Goal: Information Seeking & Learning: Learn about a topic

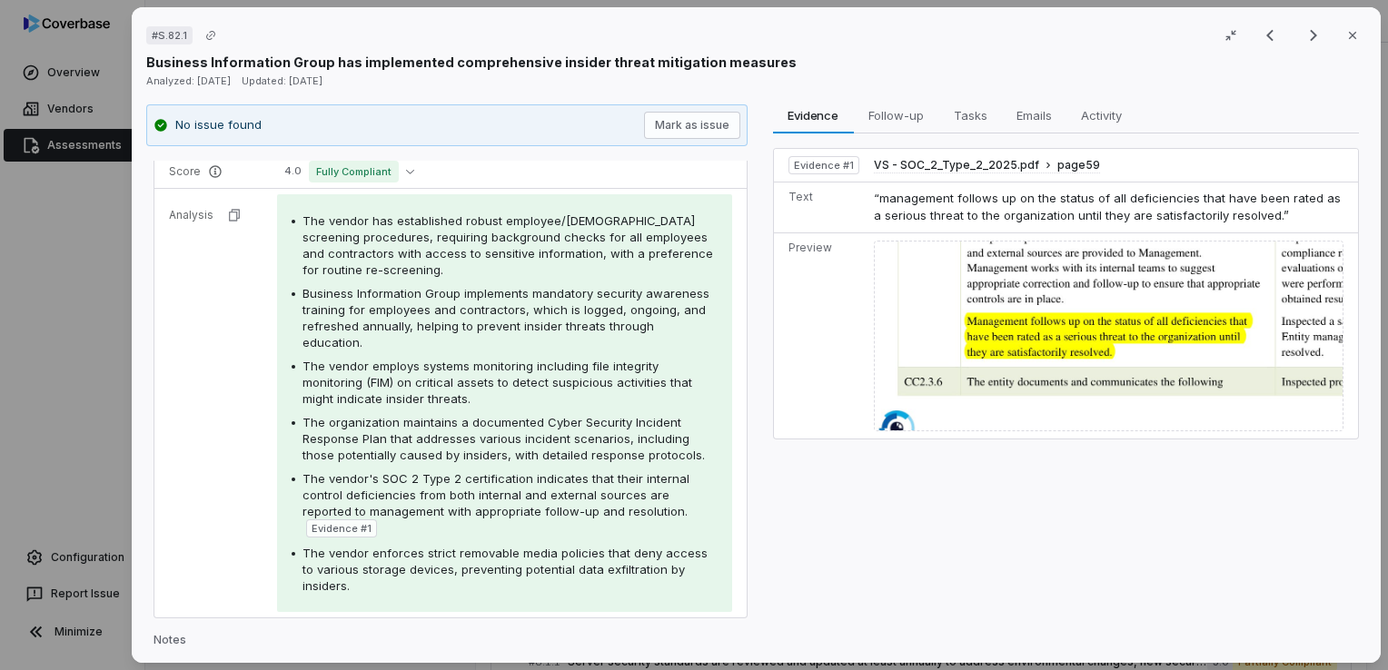
scroll to position [273, 0]
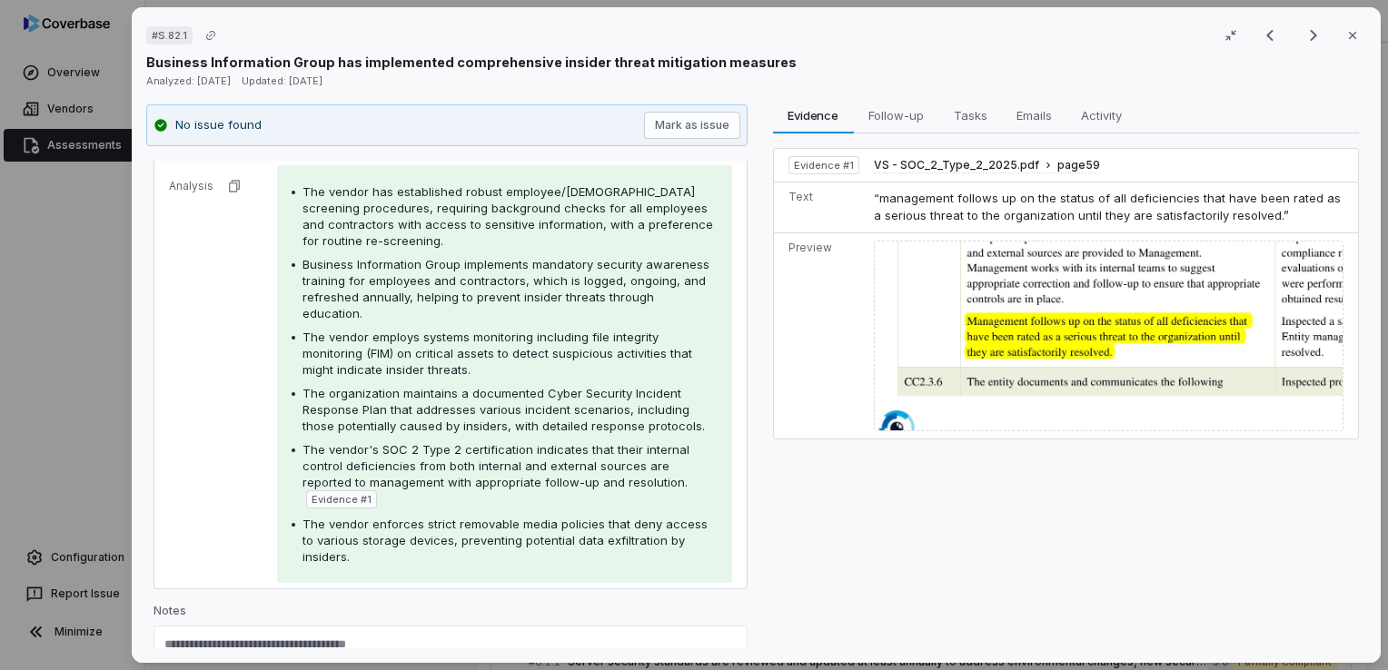
click at [1139, 282] on img at bounding box center [1109, 336] width 470 height 191
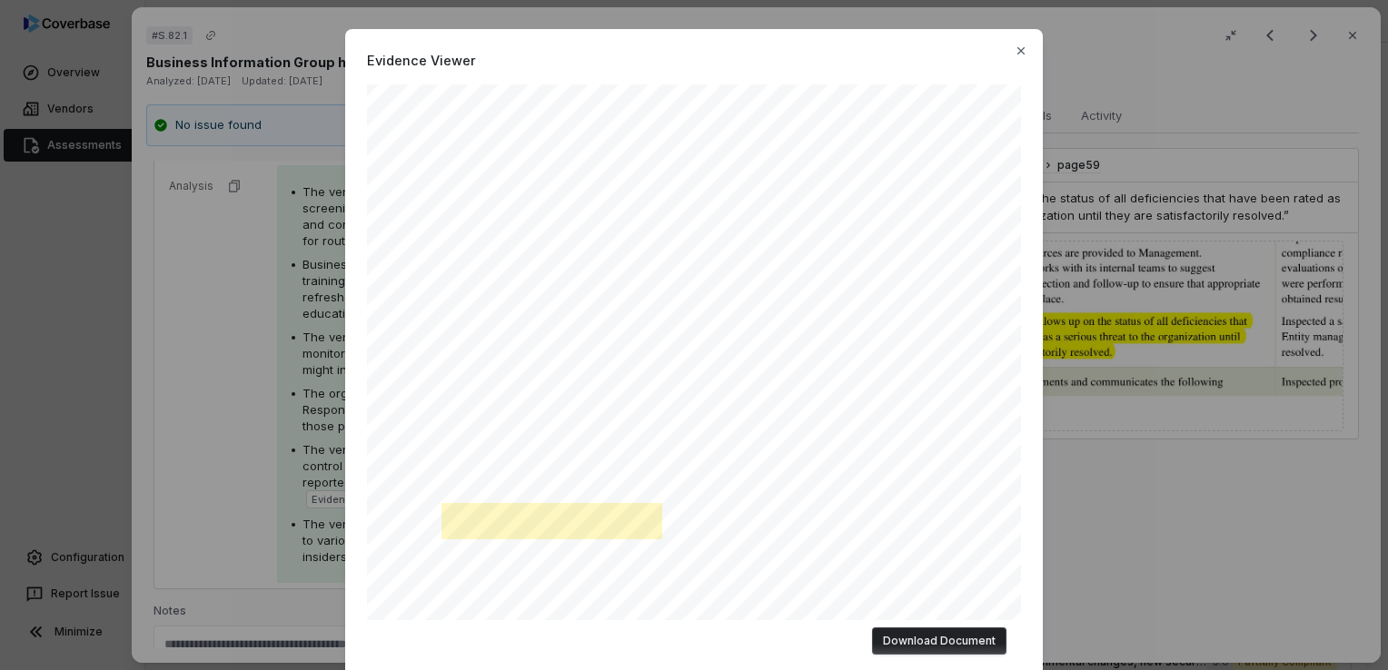
scroll to position [131, 0]
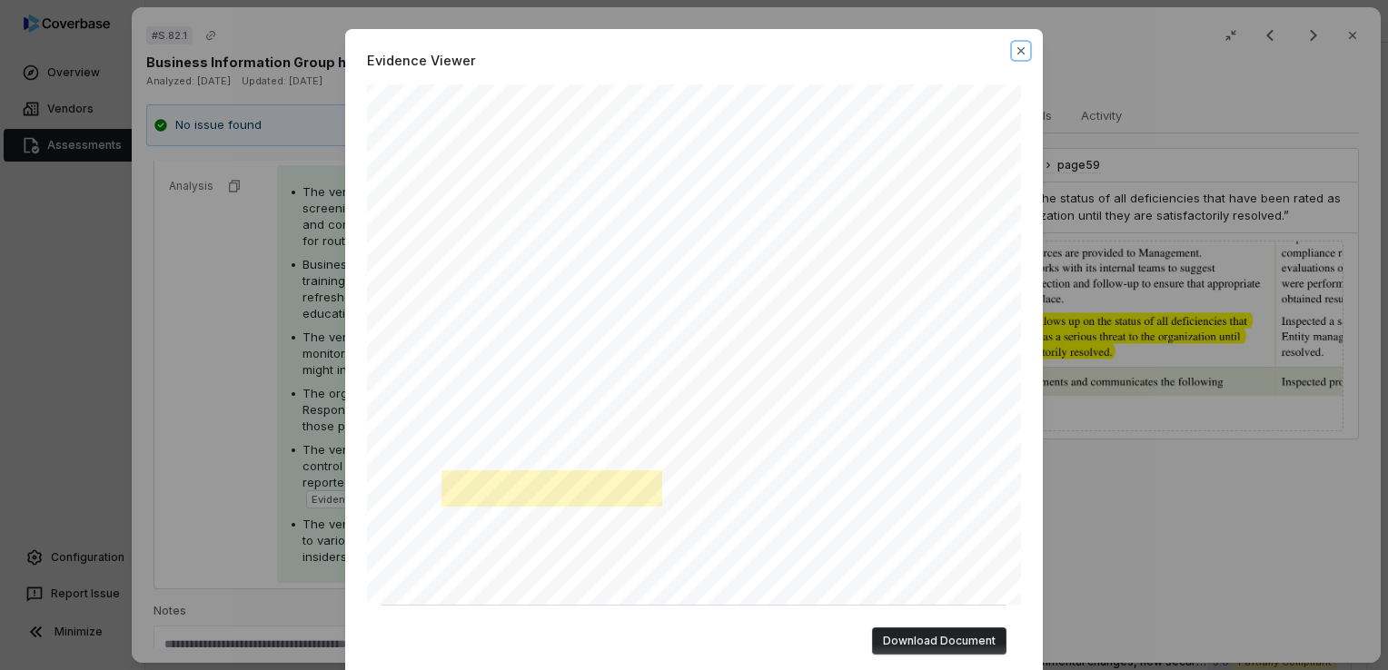
click at [1019, 53] on icon "button" at bounding box center [1021, 51] width 15 height 15
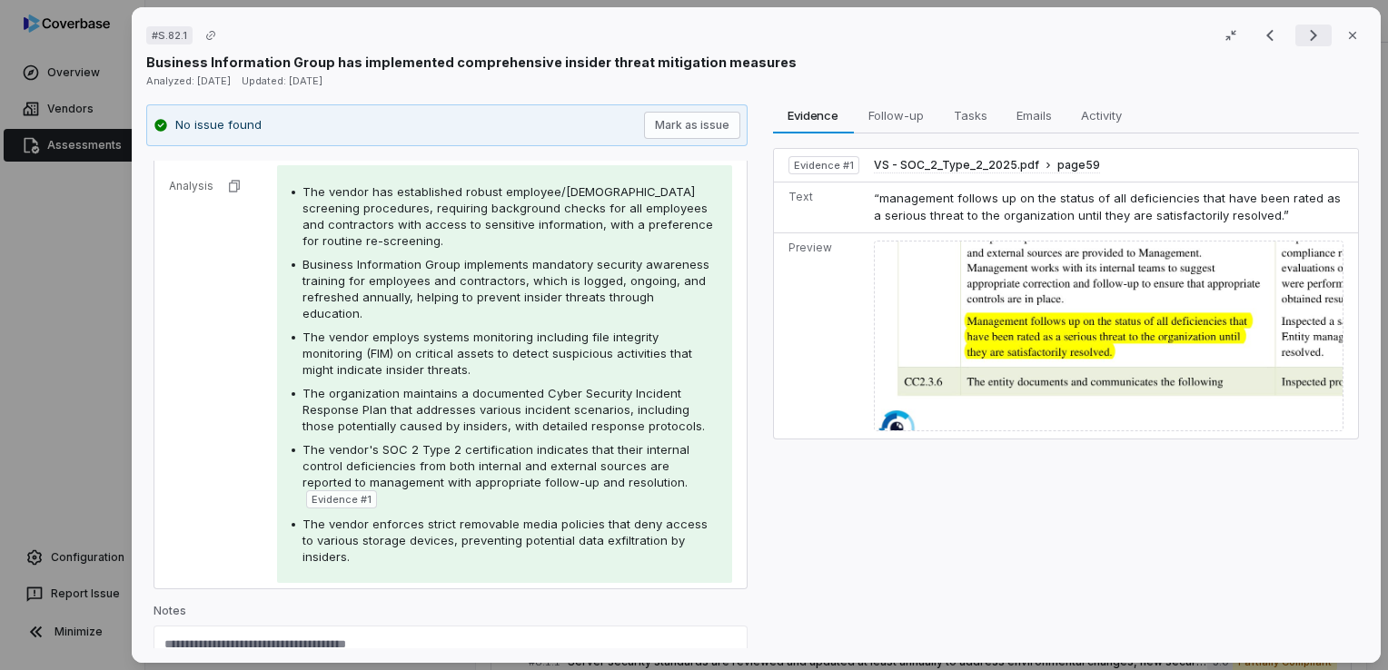
click at [1307, 39] on icon "Next result" at bounding box center [1314, 36] width 22 height 22
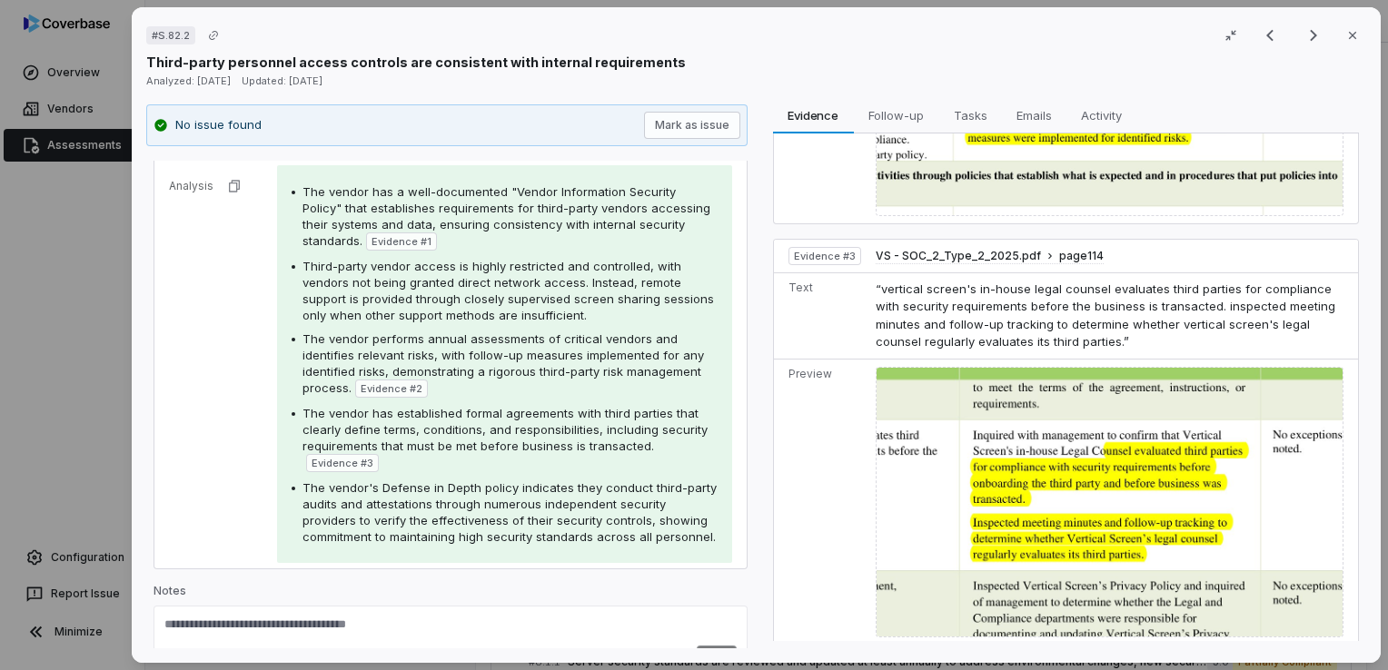
scroll to position [636, 0]
click at [1142, 473] on img at bounding box center [1110, 503] width 468 height 272
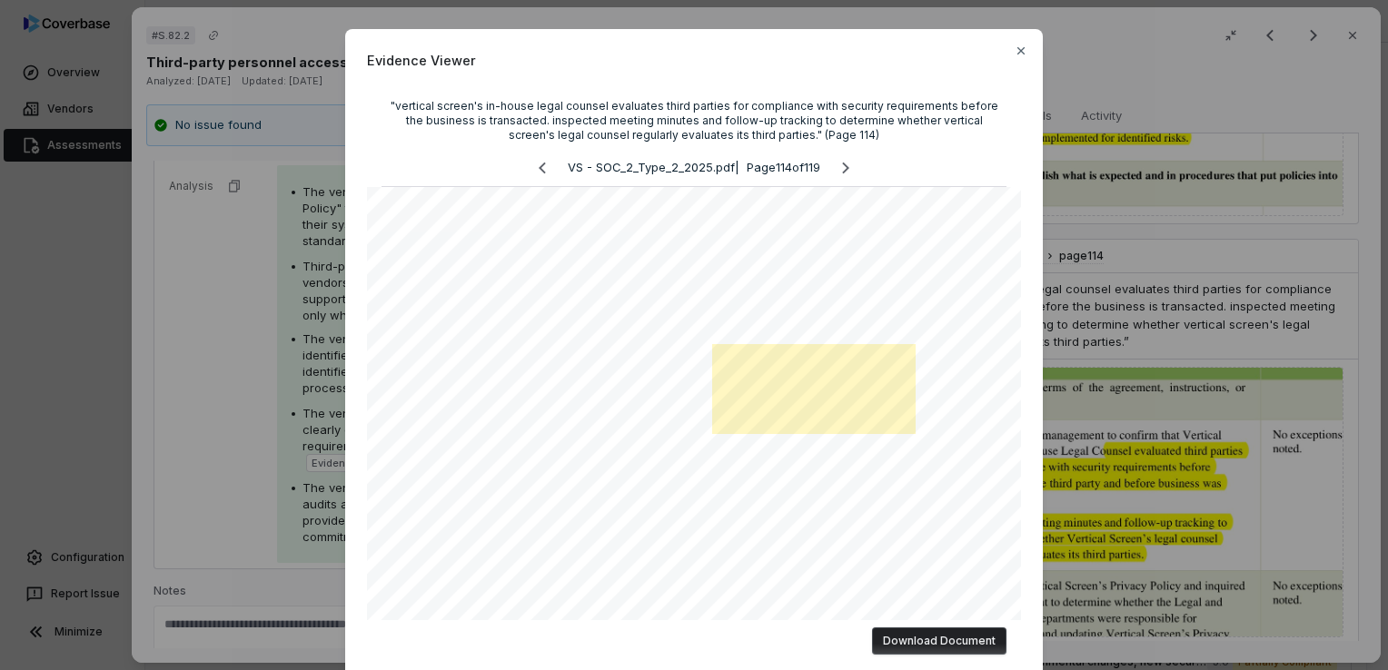
scroll to position [91, 0]
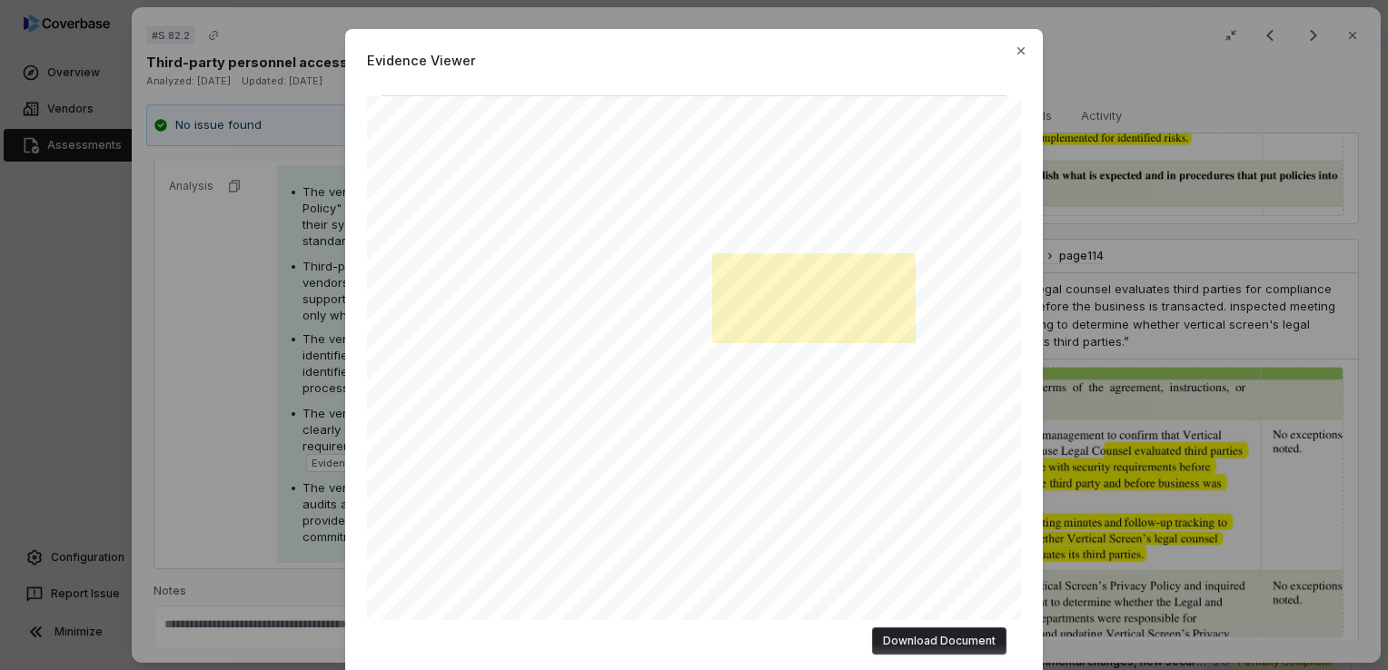
click at [1025, 47] on div "Evidence Viewer "vertical screen's in‐house legal counsel evaluates third parti…" at bounding box center [694, 356] width 698 height 655
click at [1014, 55] on icon "button" at bounding box center [1021, 51] width 15 height 15
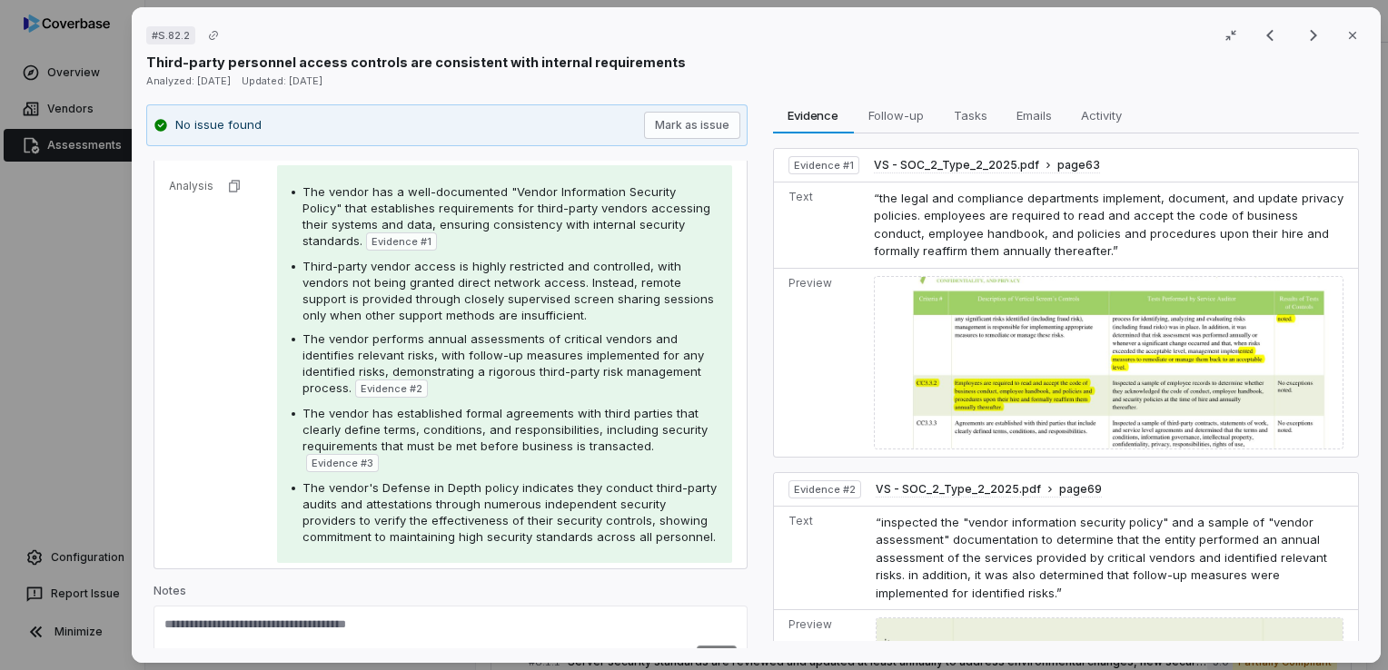
scroll to position [0, 0]
click at [992, 402] on img at bounding box center [1109, 363] width 470 height 174
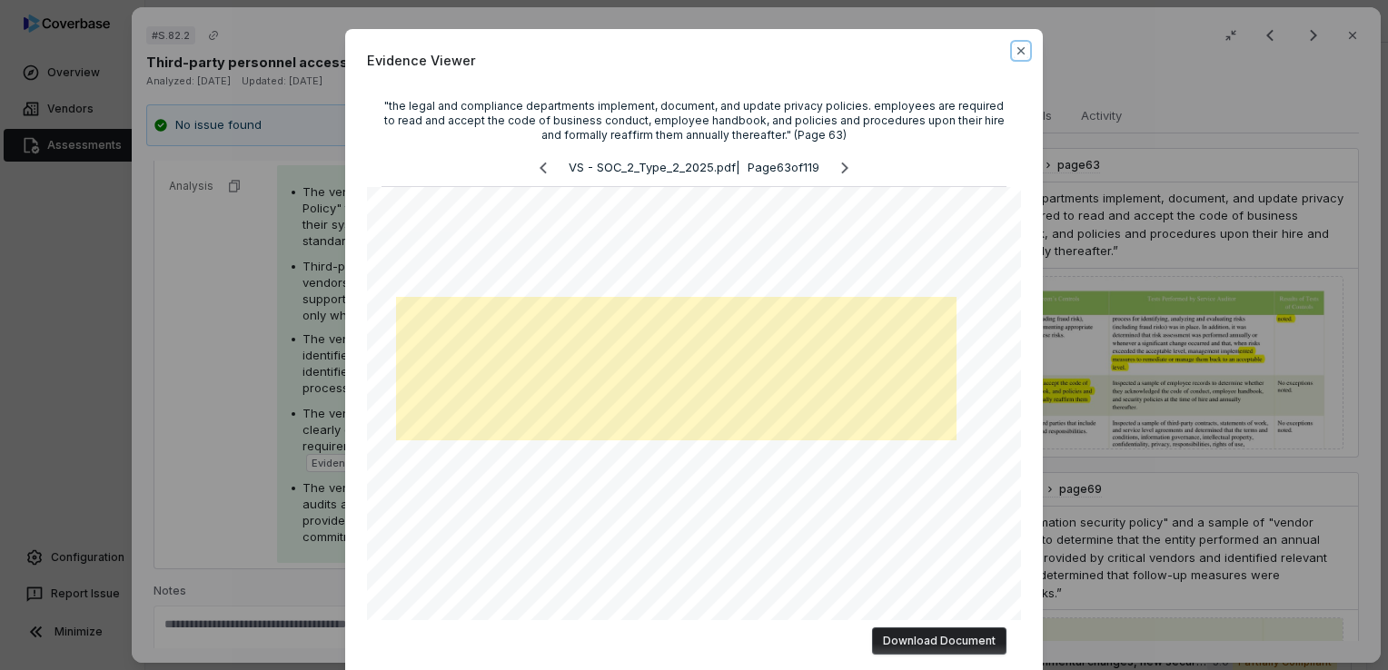
click at [1016, 53] on icon "button" at bounding box center [1021, 51] width 15 height 15
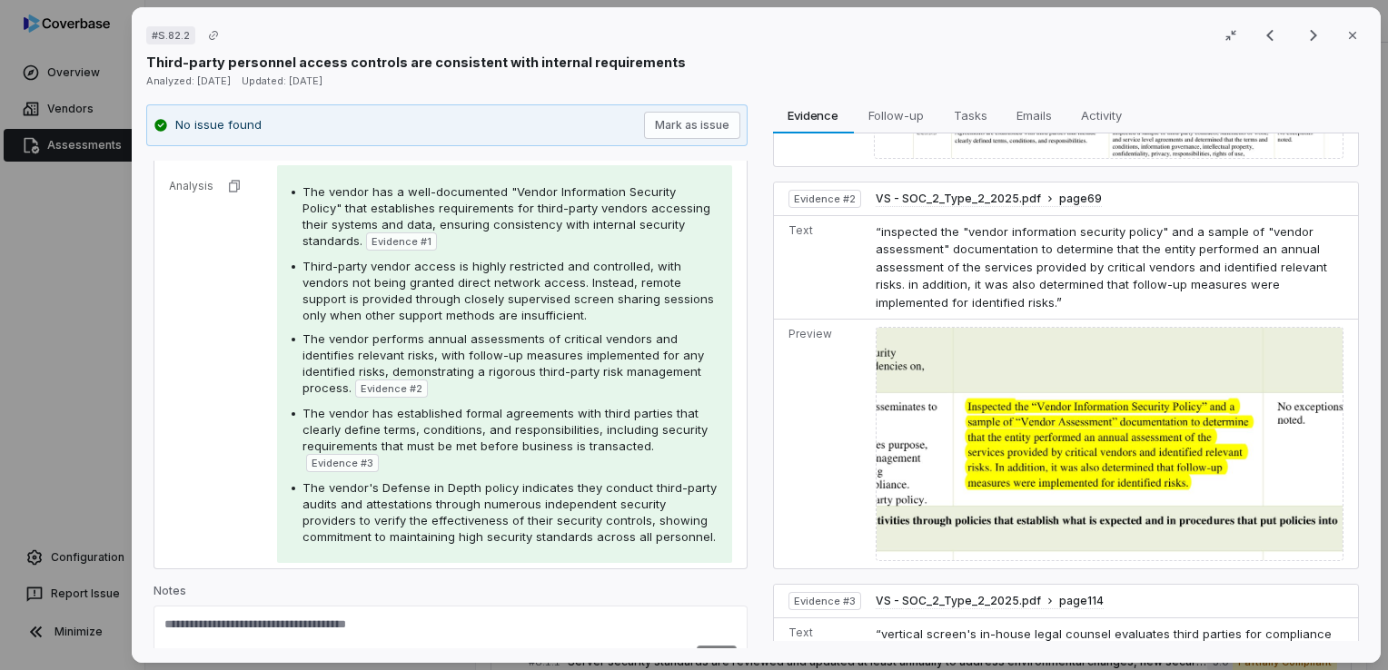
scroll to position [273, 0]
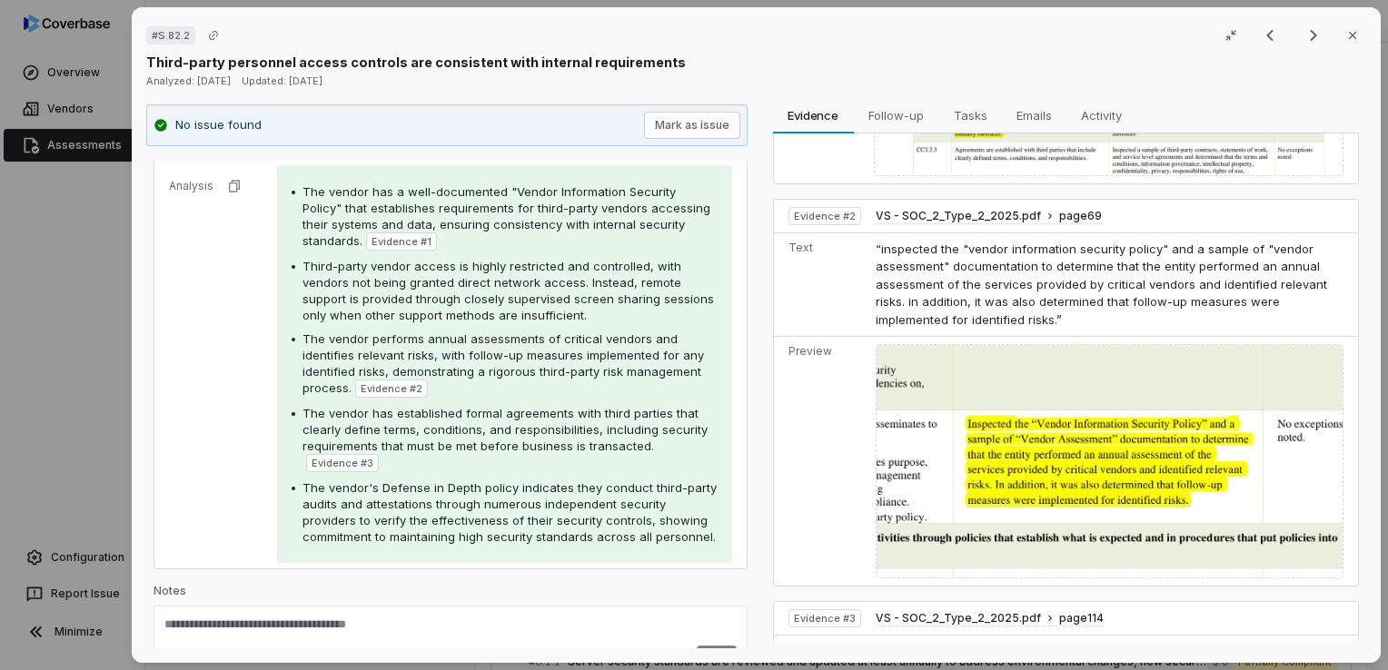
click at [1035, 450] on img at bounding box center [1110, 460] width 468 height 233
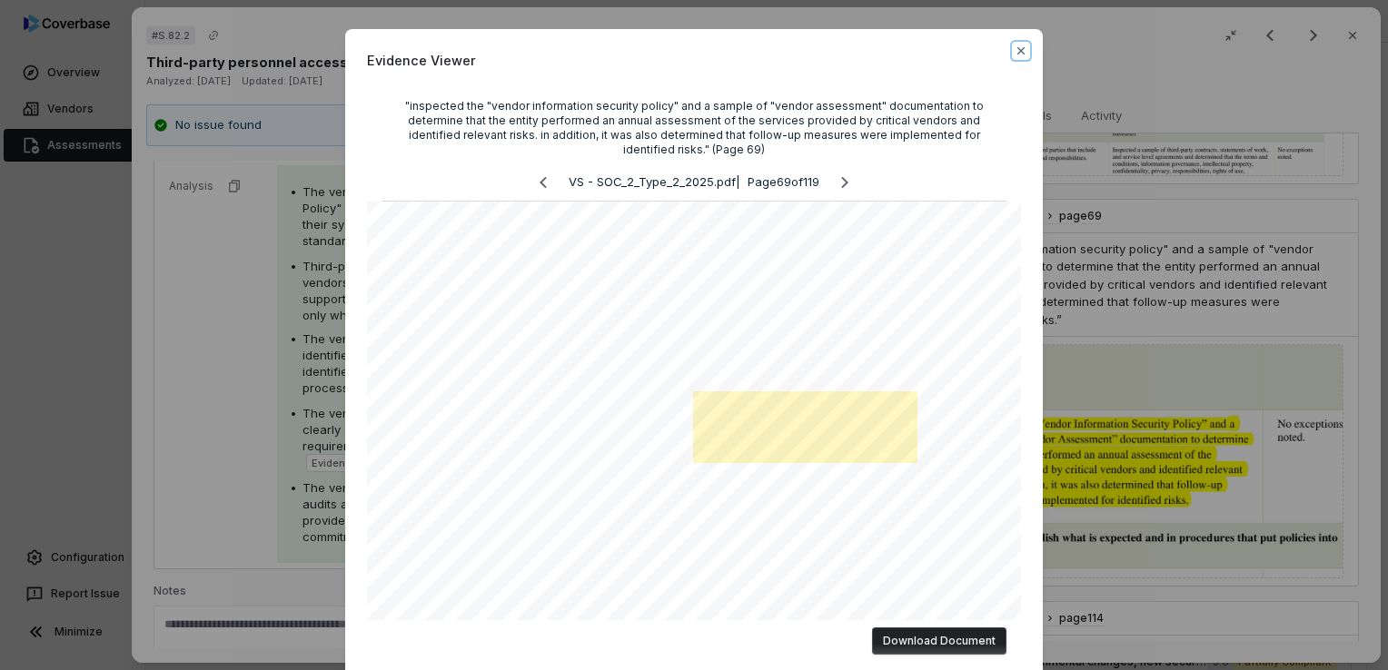
drag, startPoint x: 1017, startPoint y: 53, endPoint x: 1015, endPoint y: 63, distance: 10.4
click at [1017, 56] on icon "button" at bounding box center [1021, 51] width 15 height 15
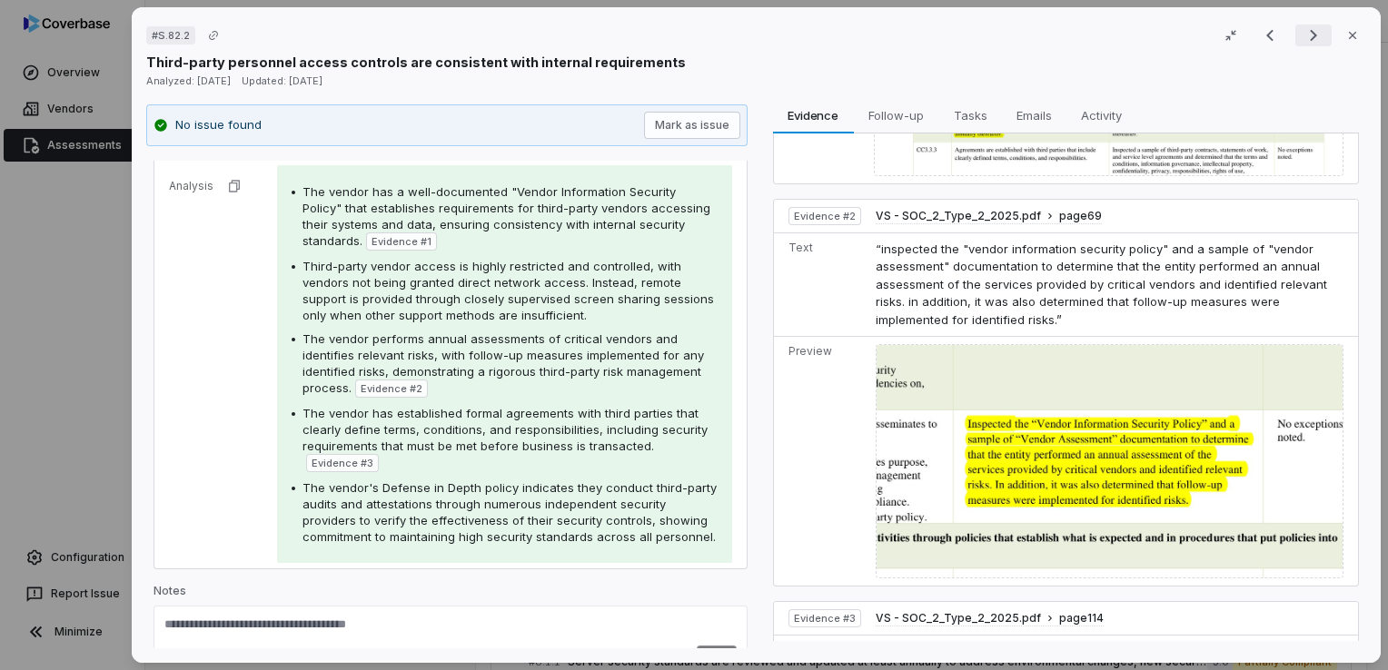
click at [1303, 38] on icon "Next result" at bounding box center [1314, 36] width 22 height 22
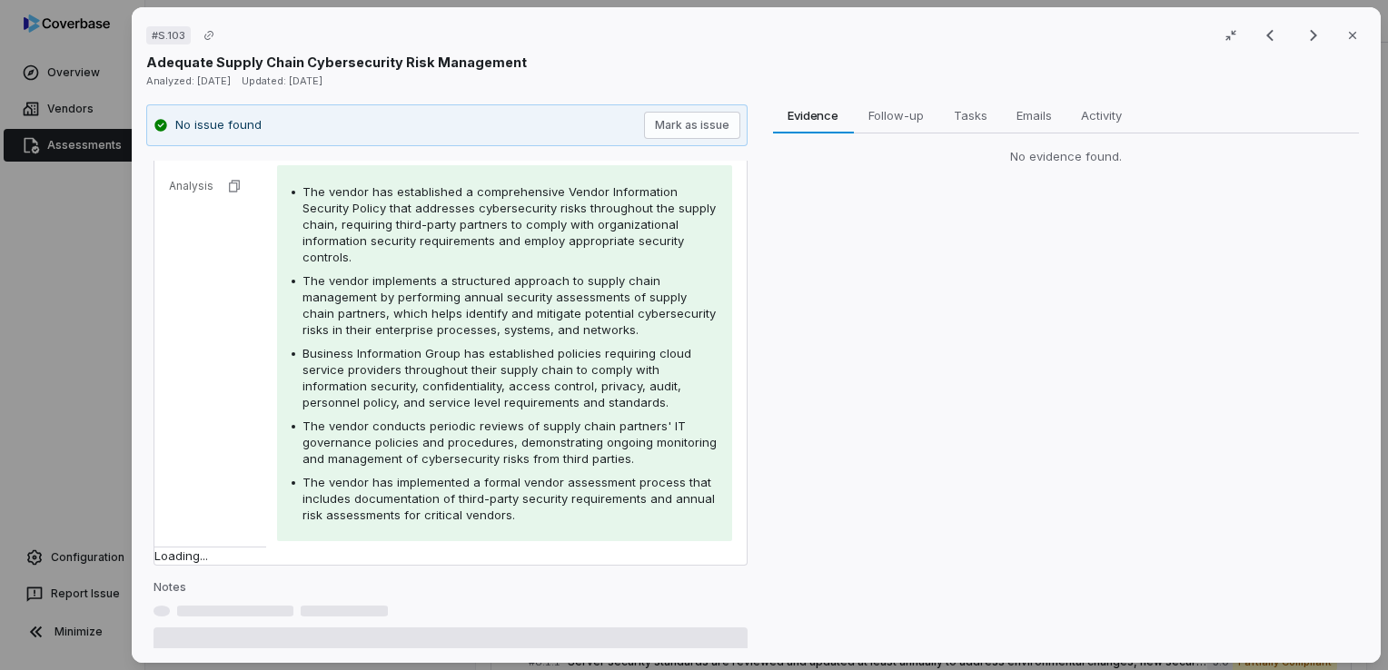
scroll to position [342, 0]
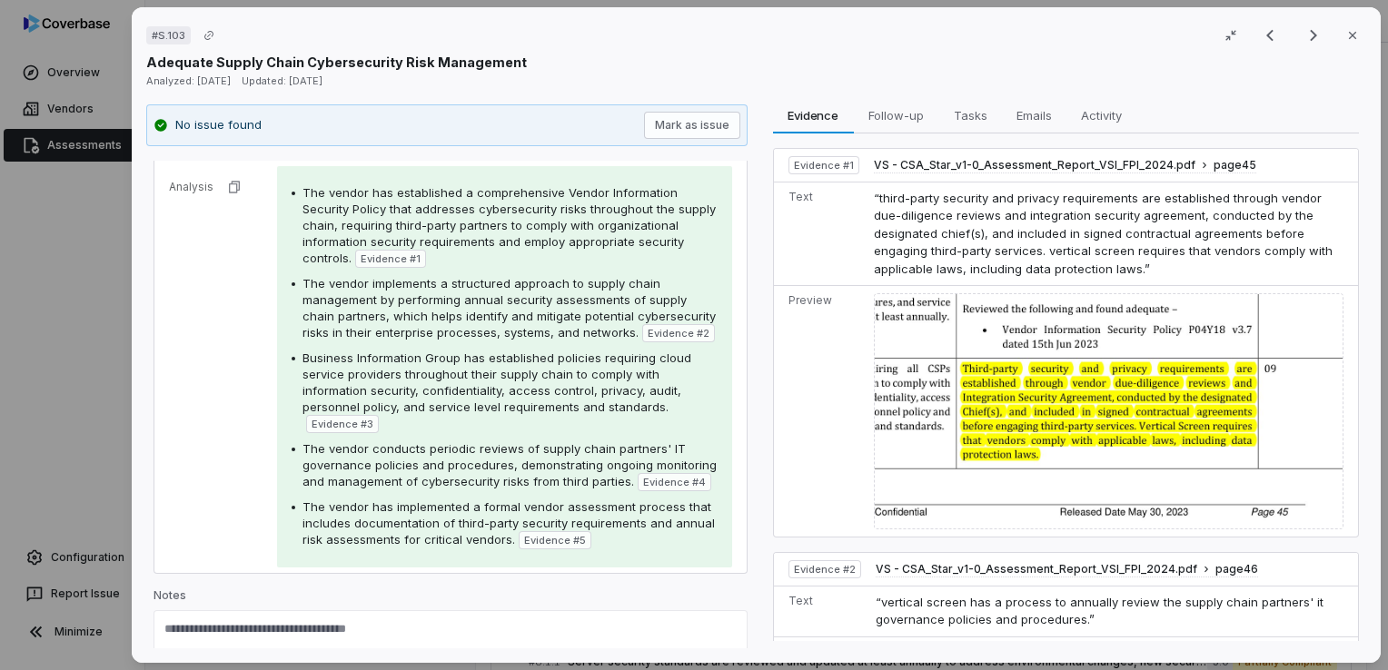
click at [1078, 397] on img at bounding box center [1109, 411] width 470 height 236
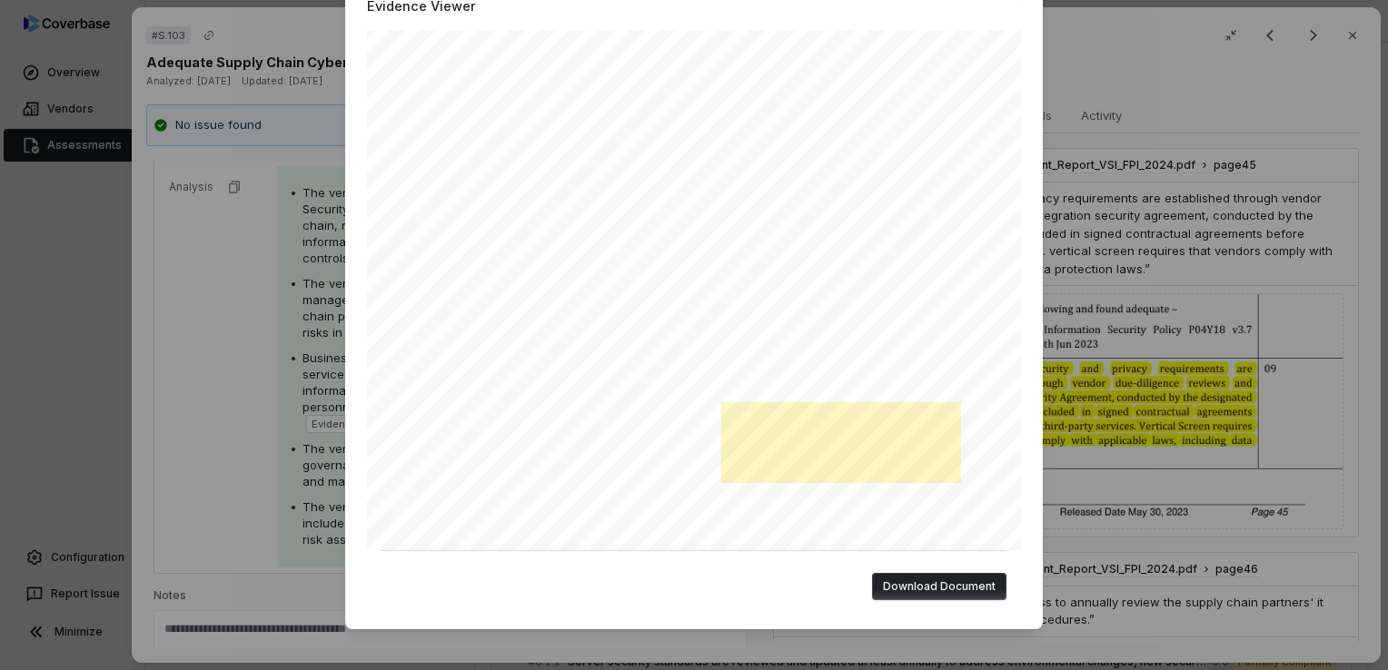
scroll to position [0, 0]
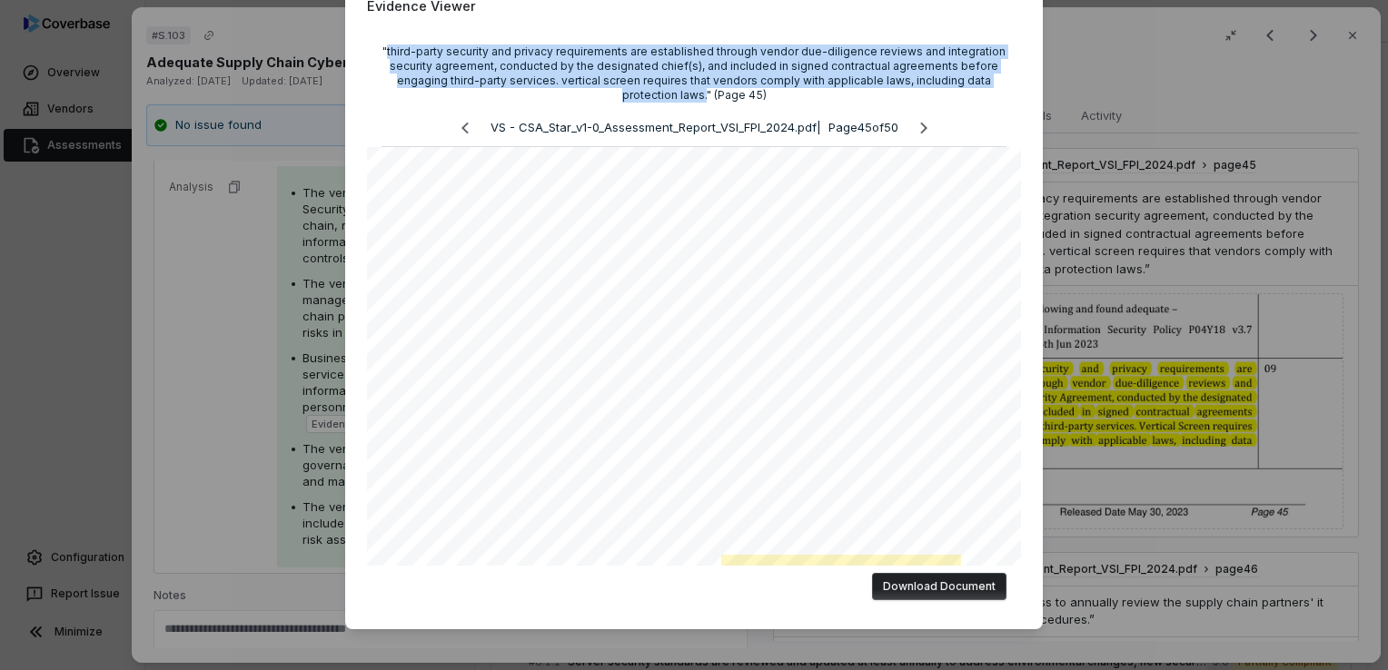
drag, startPoint x: 389, startPoint y: 51, endPoint x: 695, endPoint y: 96, distance: 309.5
click at [695, 96] on div ""third-party security and privacy requirements are established through vendor d…" at bounding box center [694, 74] width 625 height 58
copy div "third-party security and privacy requirements are established through vendor du…"
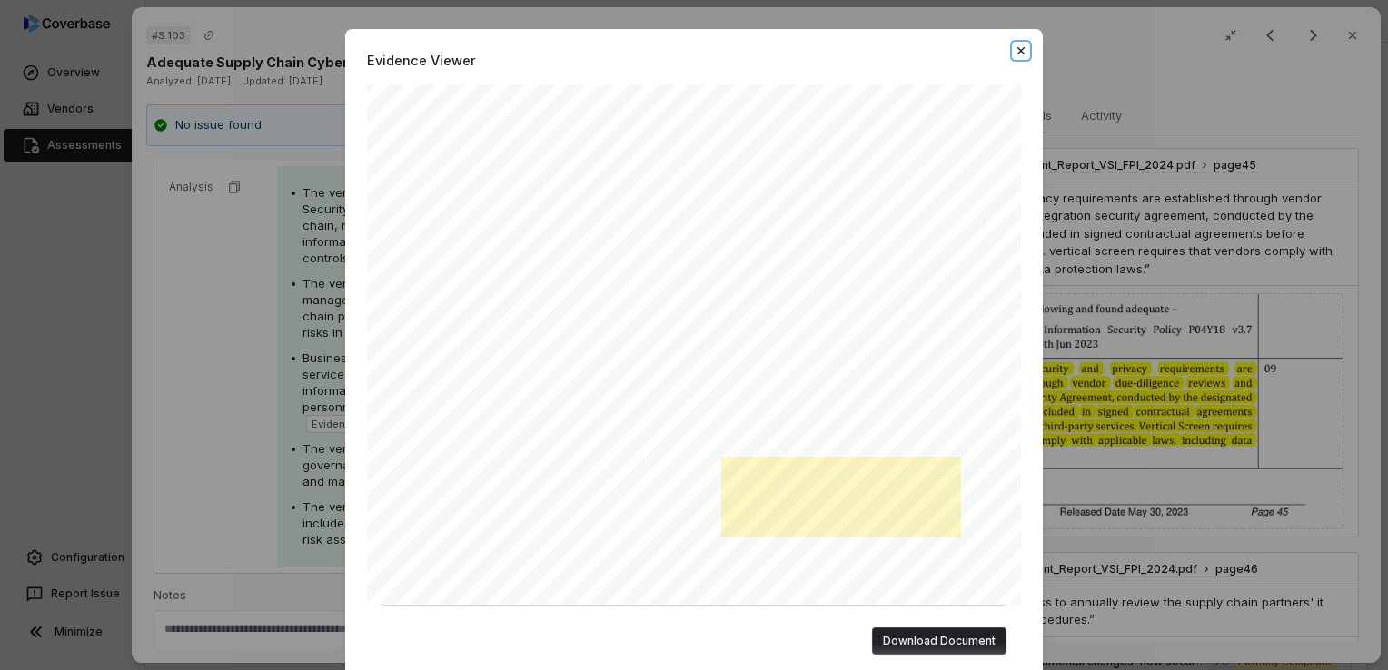
click at [1016, 56] on icon "button" at bounding box center [1021, 51] width 15 height 15
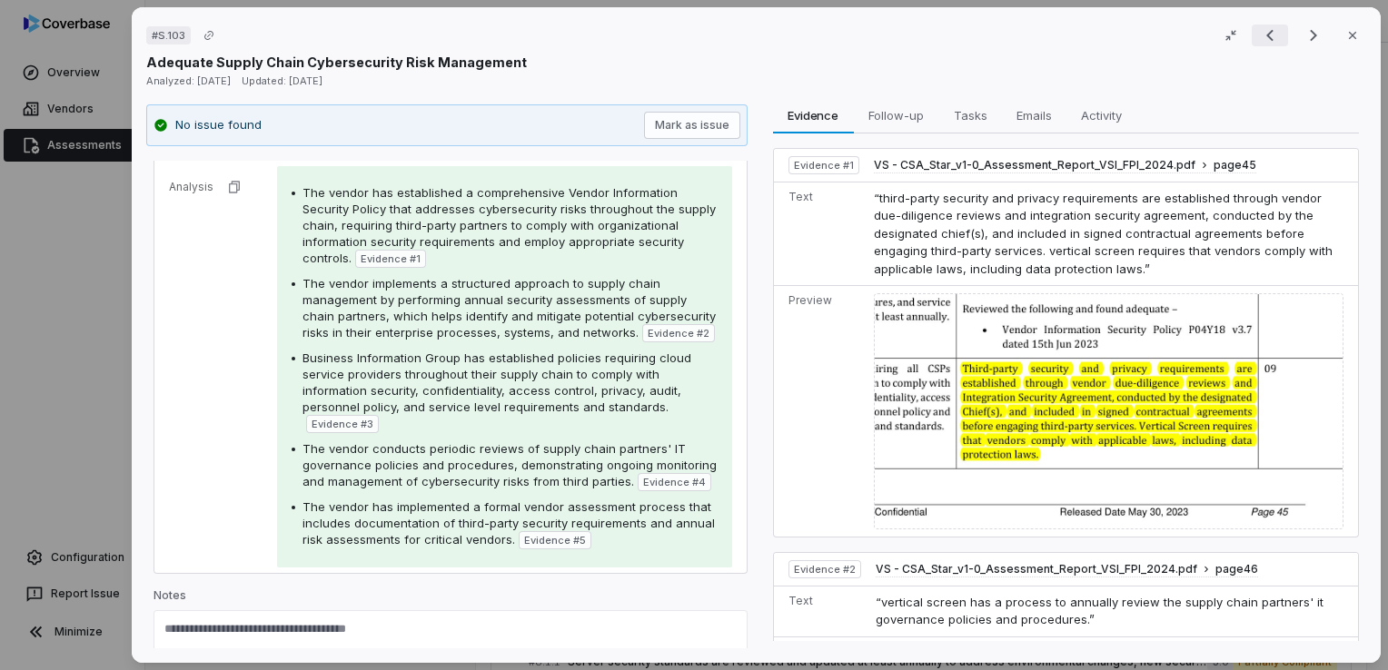
click at [1268, 33] on icon "Previous result" at bounding box center [1270, 36] width 22 height 22
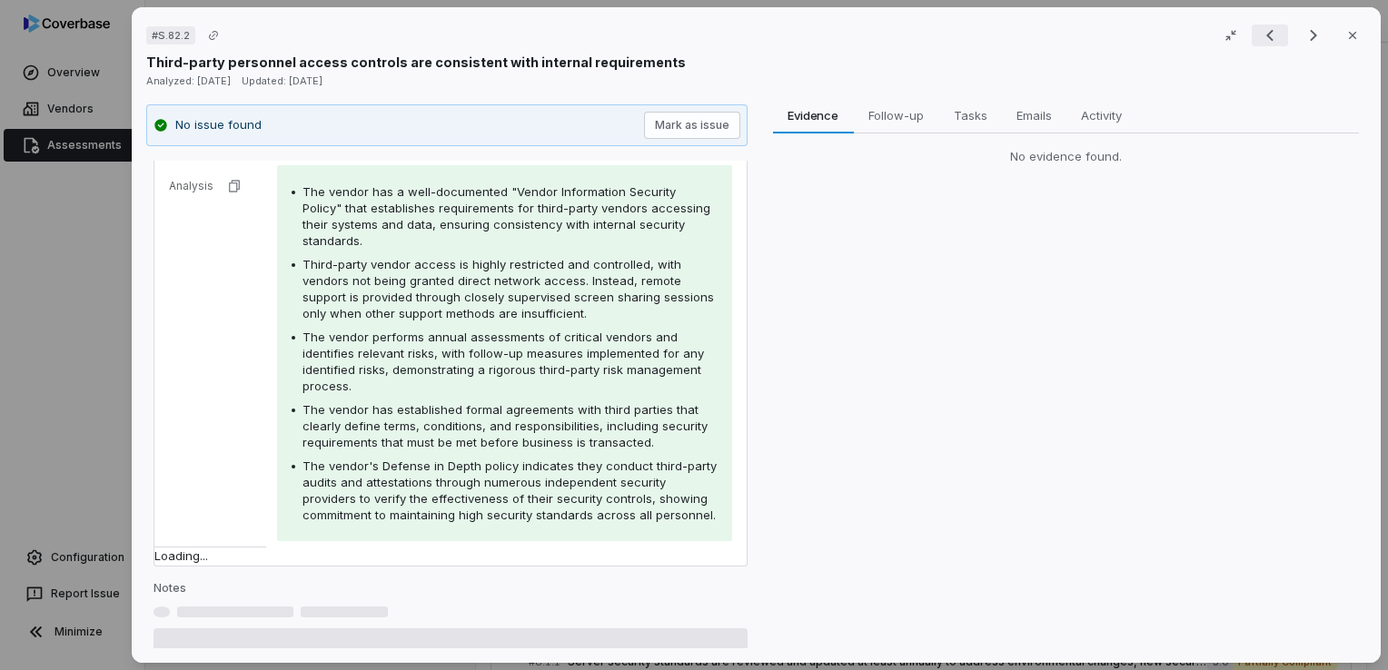
click at [1268, 32] on icon "Previous result" at bounding box center [1270, 36] width 22 height 22
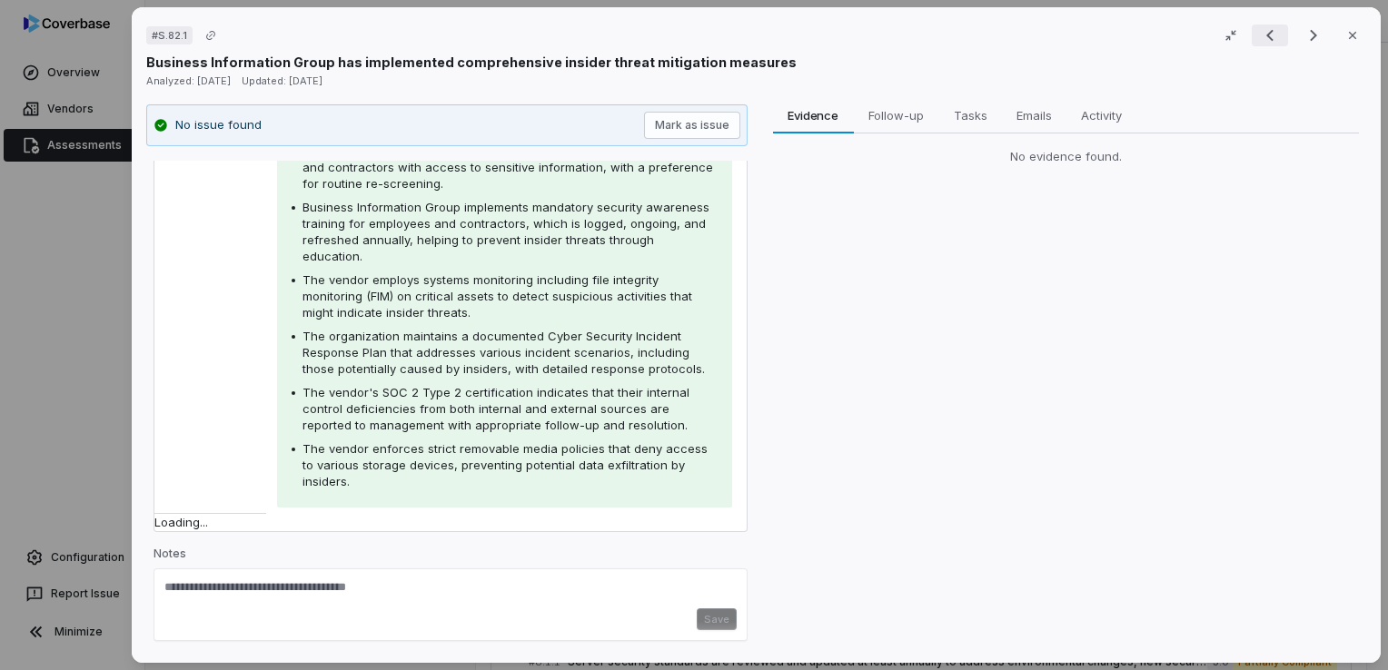
click at [1268, 32] on icon "Previous result" at bounding box center [1270, 36] width 22 height 22
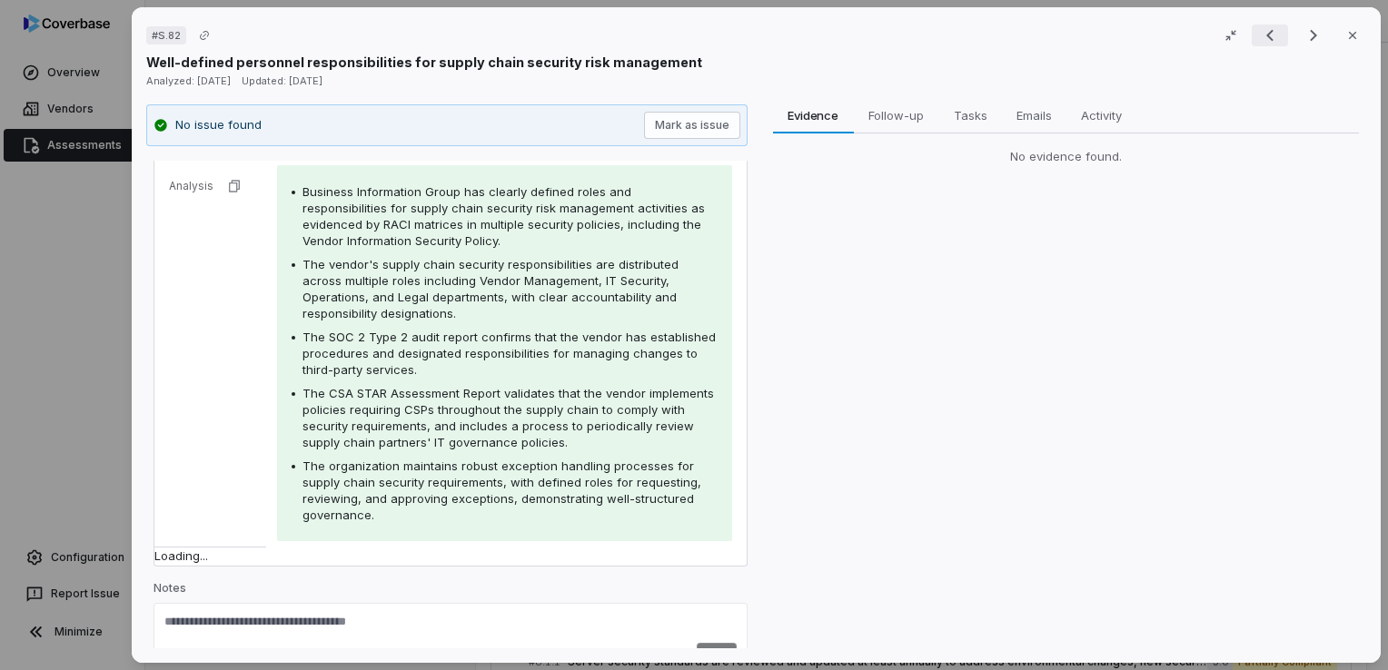
click at [1268, 35] on icon "Previous result" at bounding box center [1270, 36] width 22 height 22
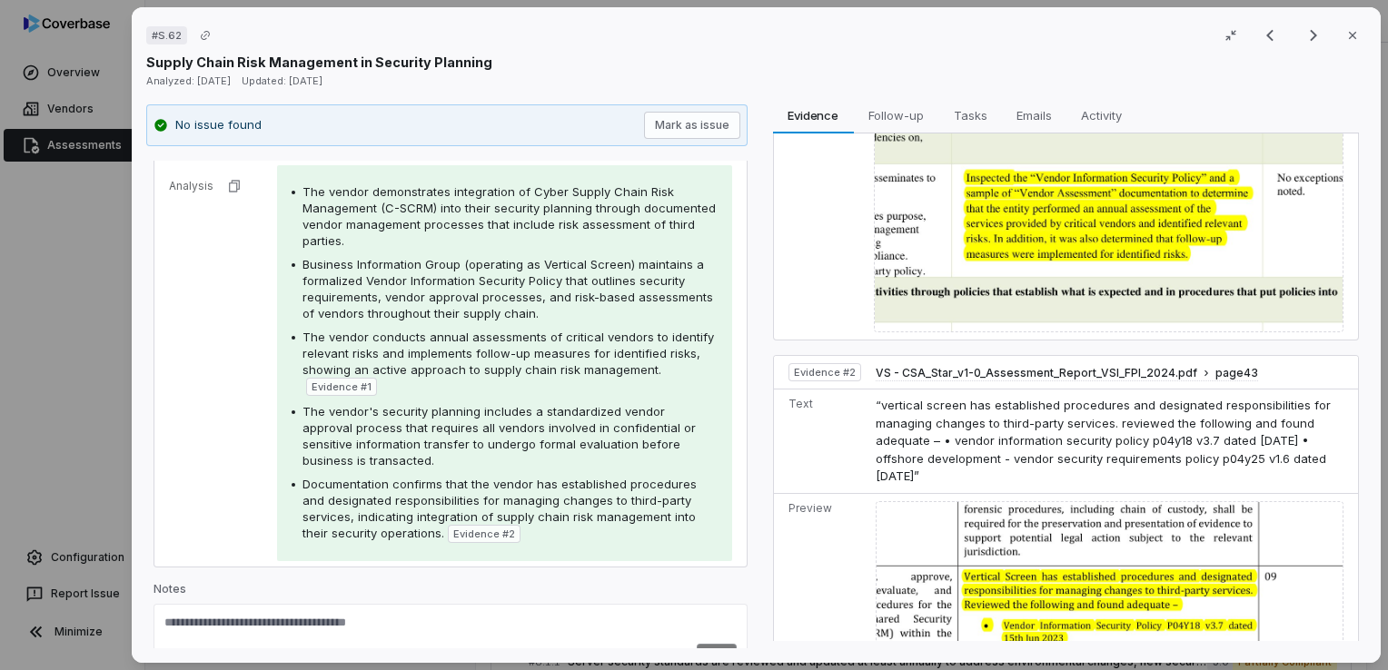
scroll to position [309, 0]
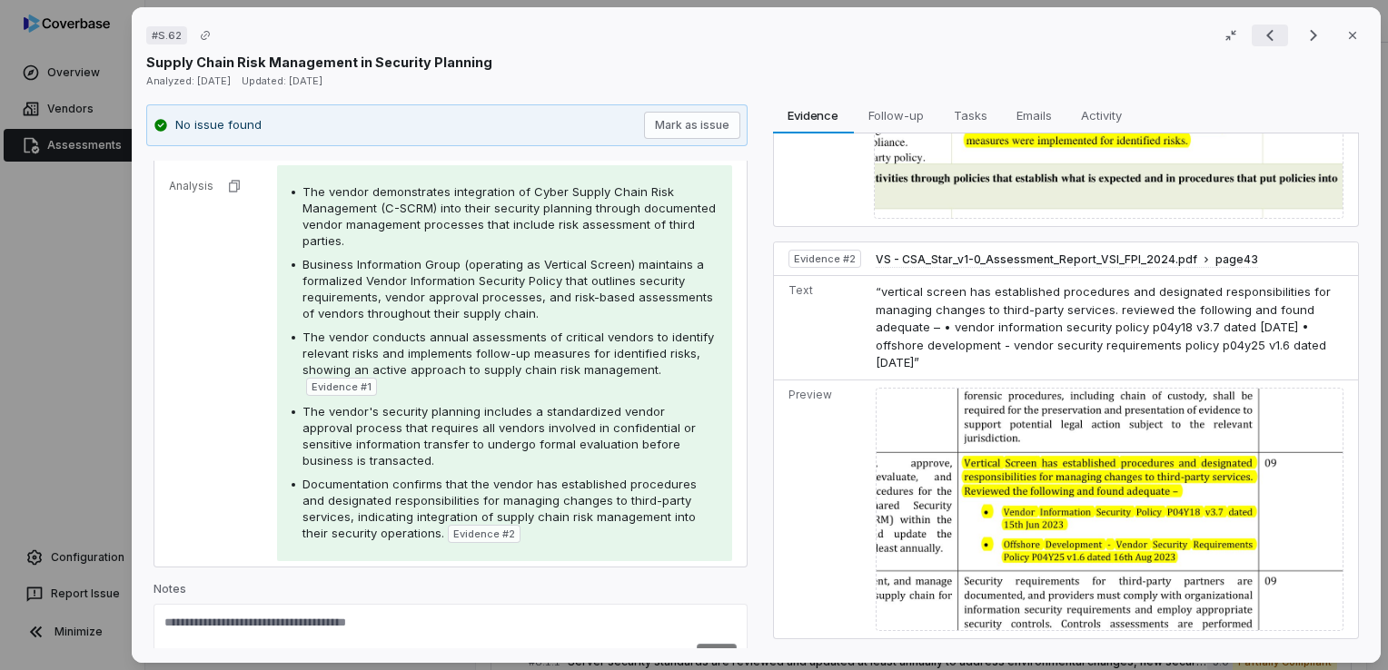
click at [1259, 39] on icon "Previous result" at bounding box center [1270, 36] width 22 height 22
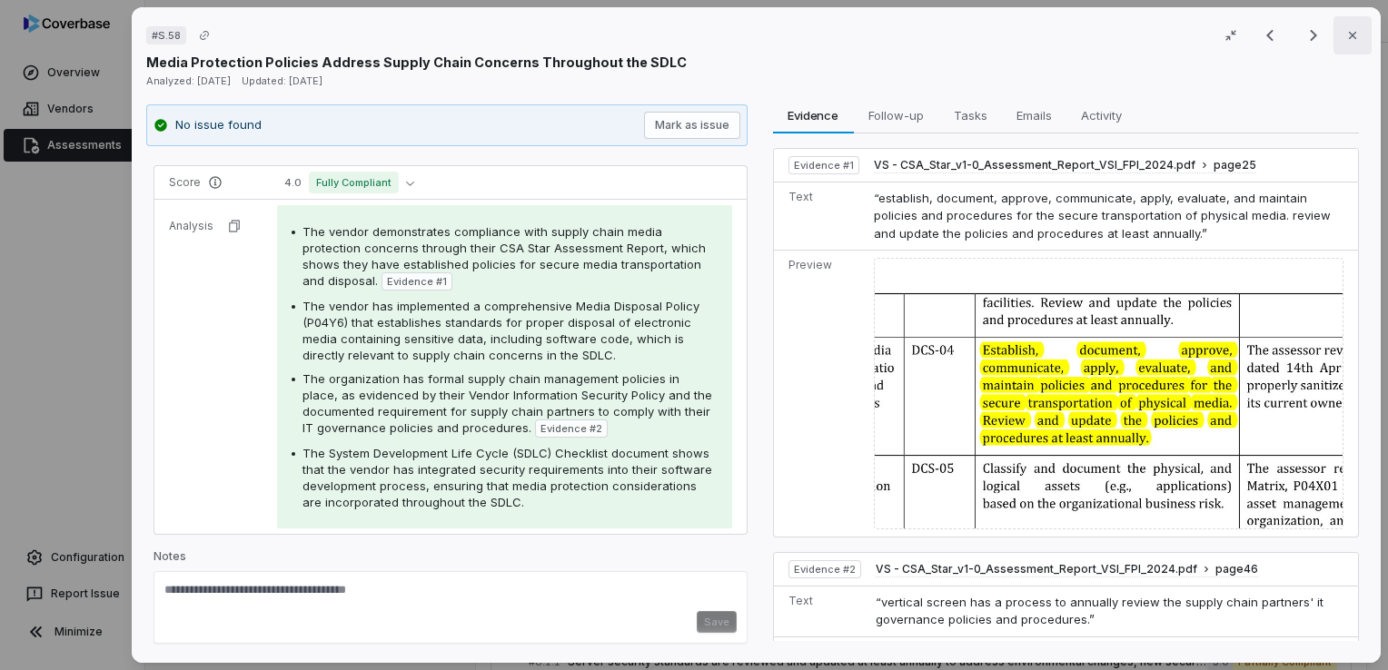
click at [1346, 34] on icon "button" at bounding box center [1352, 35] width 15 height 15
